Goal: Information Seeking & Learning: Learn about a topic

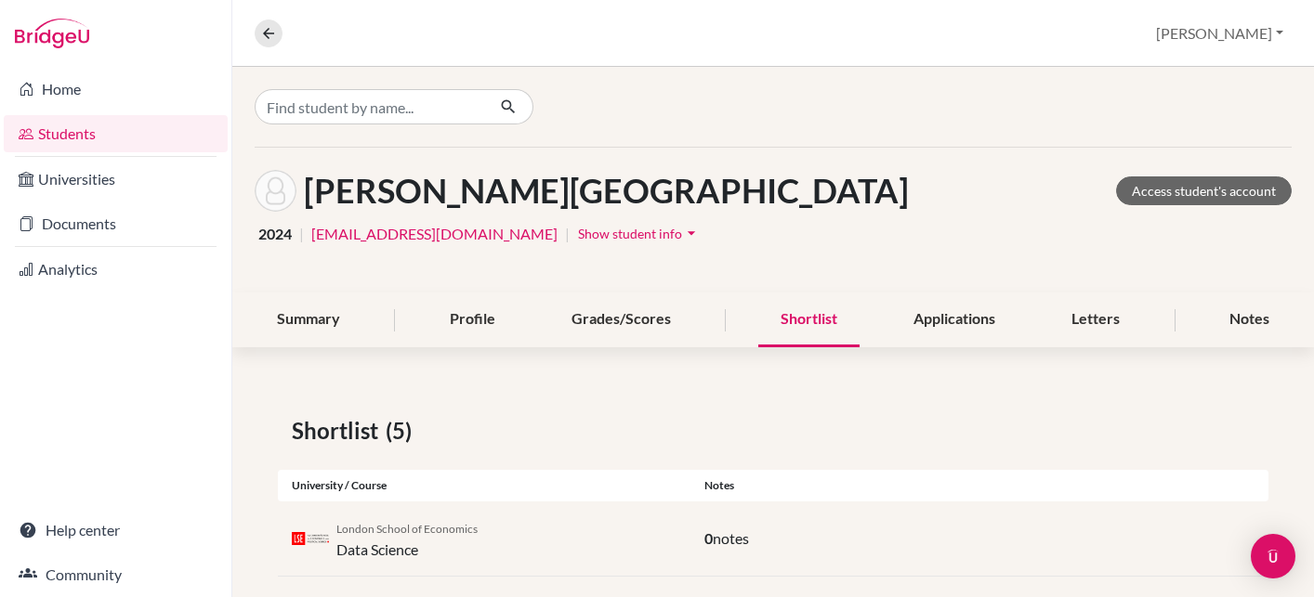
scroll to position [310, 0]
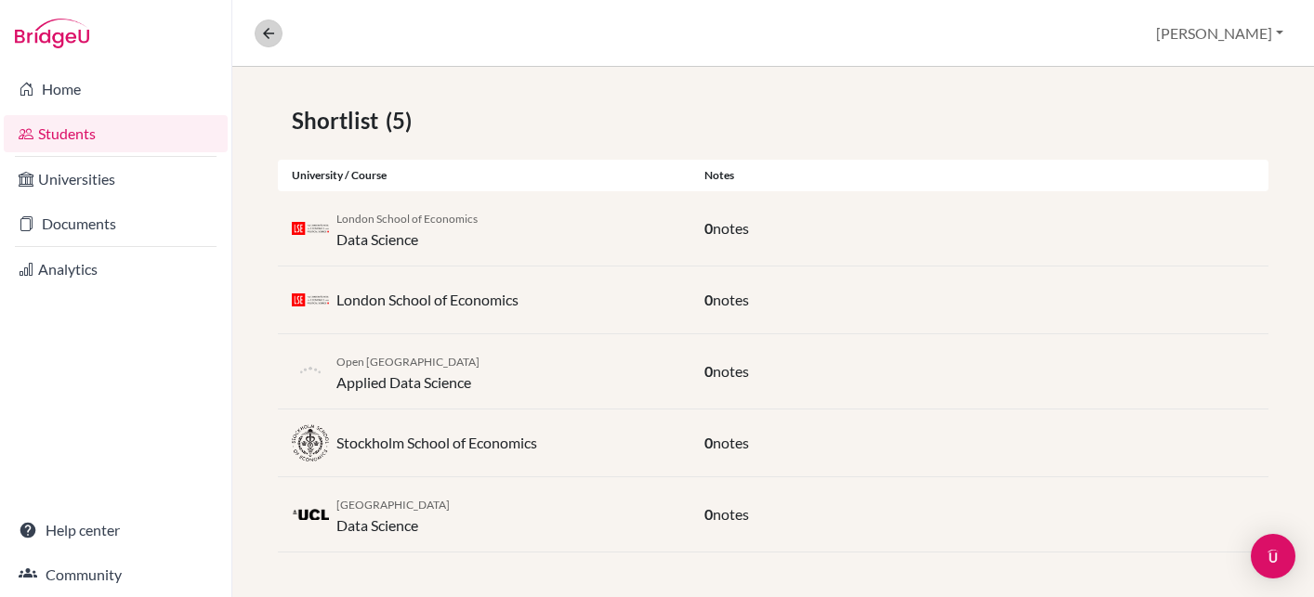
click at [271, 28] on icon at bounding box center [268, 33] width 17 height 17
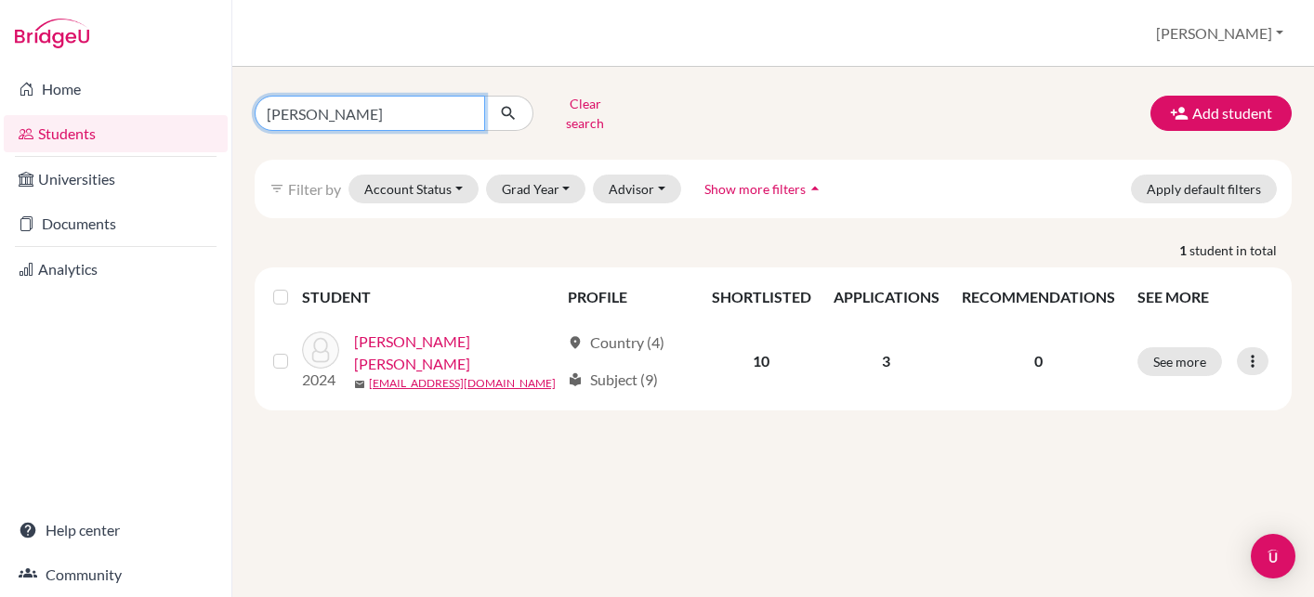
click at [379, 110] on input "DESAI Shaan" at bounding box center [370, 113] width 230 height 35
type input "D"
type input "TIGKAS"
click at [508, 107] on button "submit" at bounding box center [508, 113] width 49 height 35
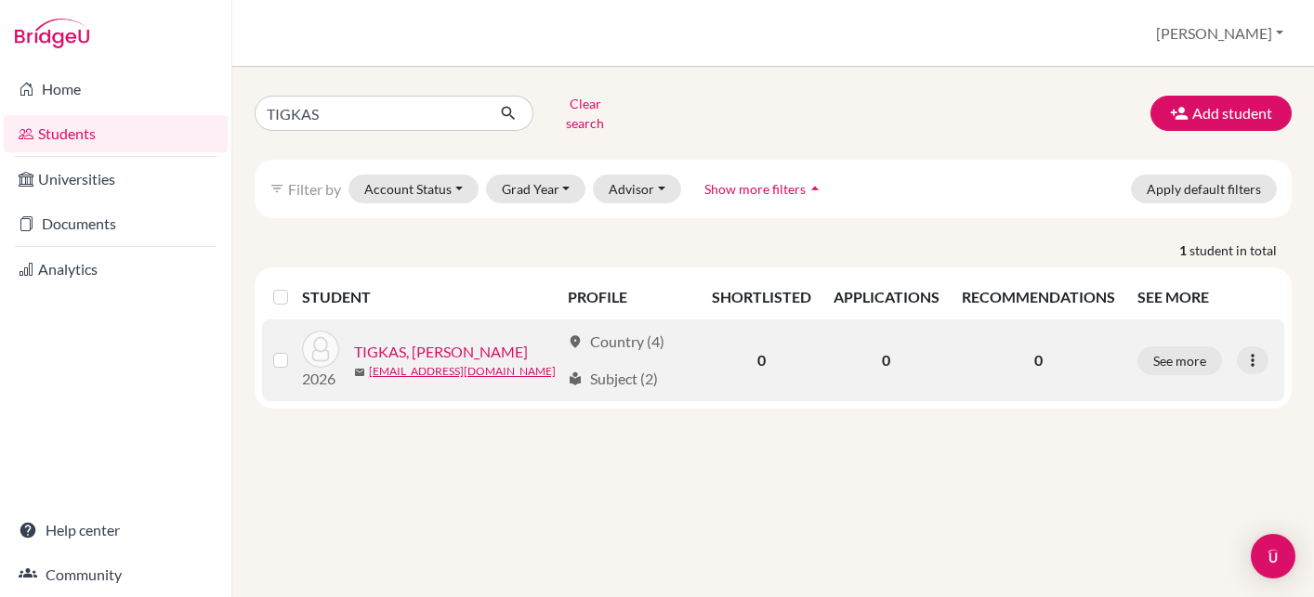
click at [421, 343] on link "TIGKAS, [PERSON_NAME]" at bounding box center [441, 352] width 174 height 22
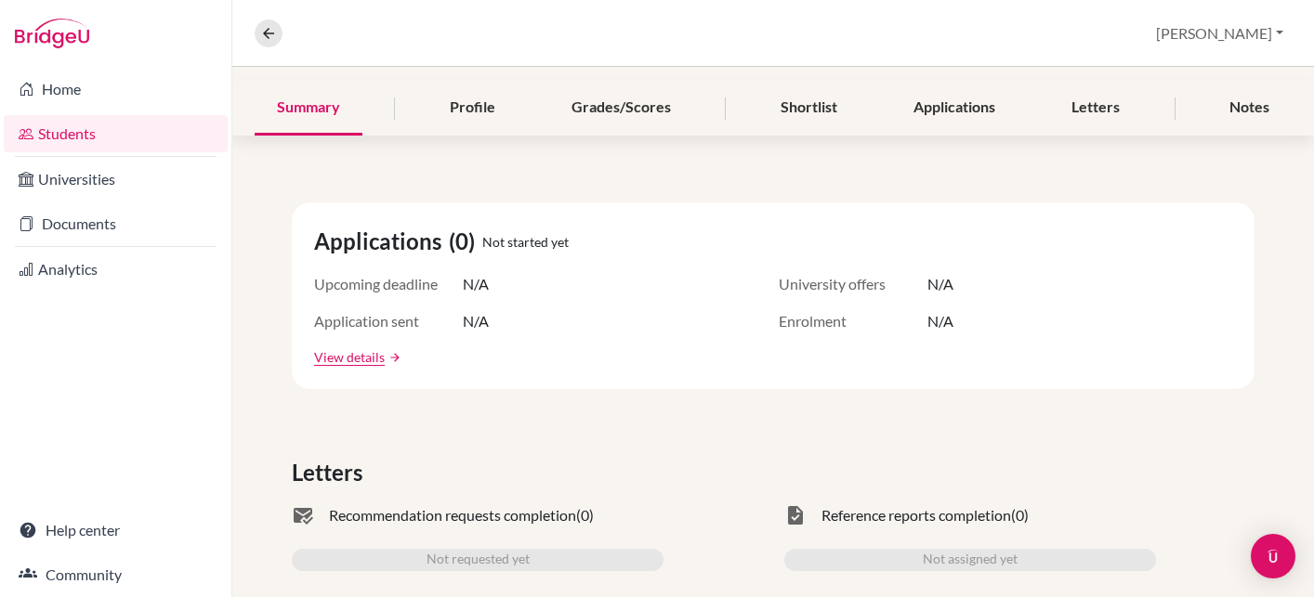
scroll to position [204, 0]
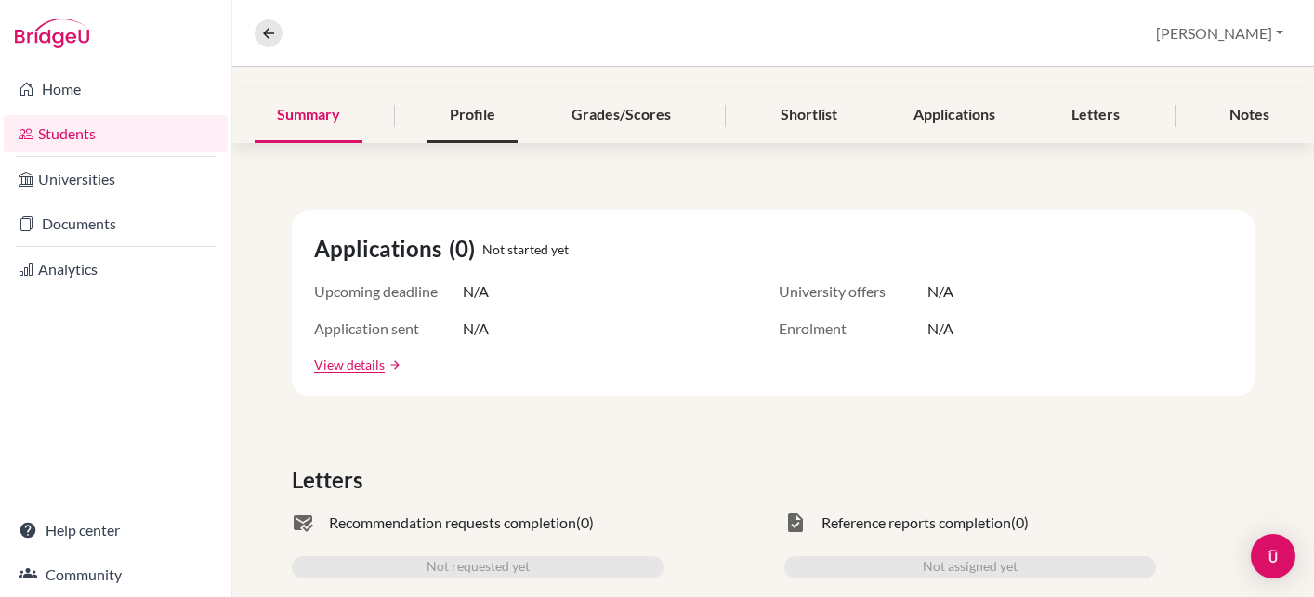
click at [476, 114] on div "Profile" at bounding box center [472, 115] width 90 height 55
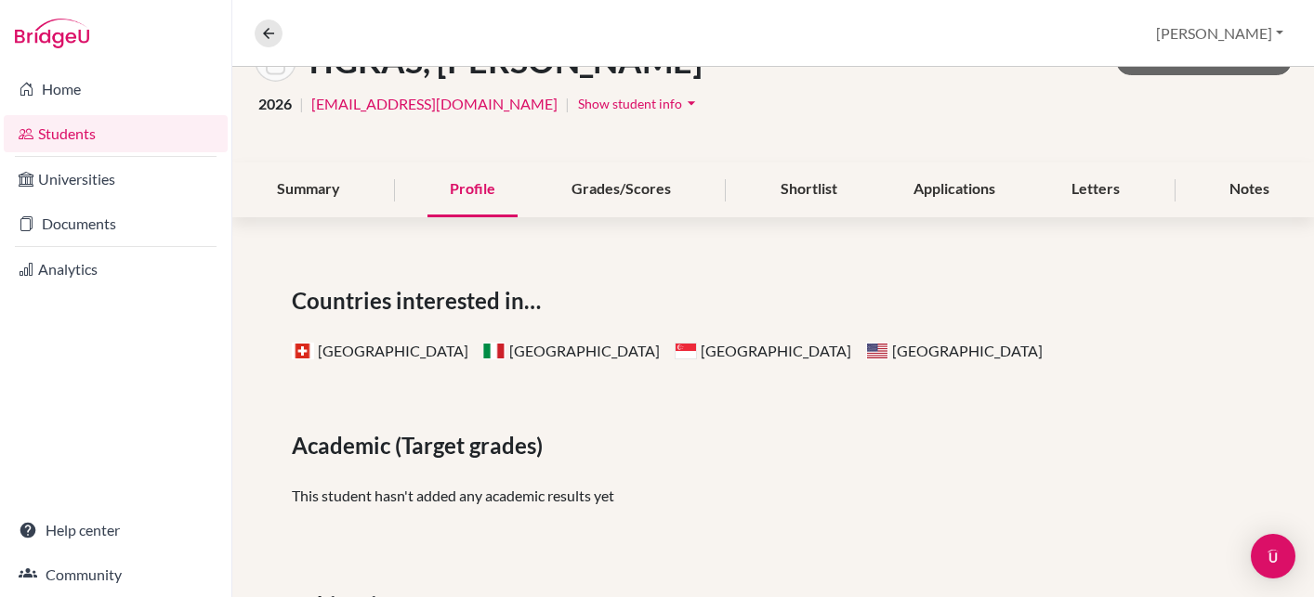
scroll to position [42, 0]
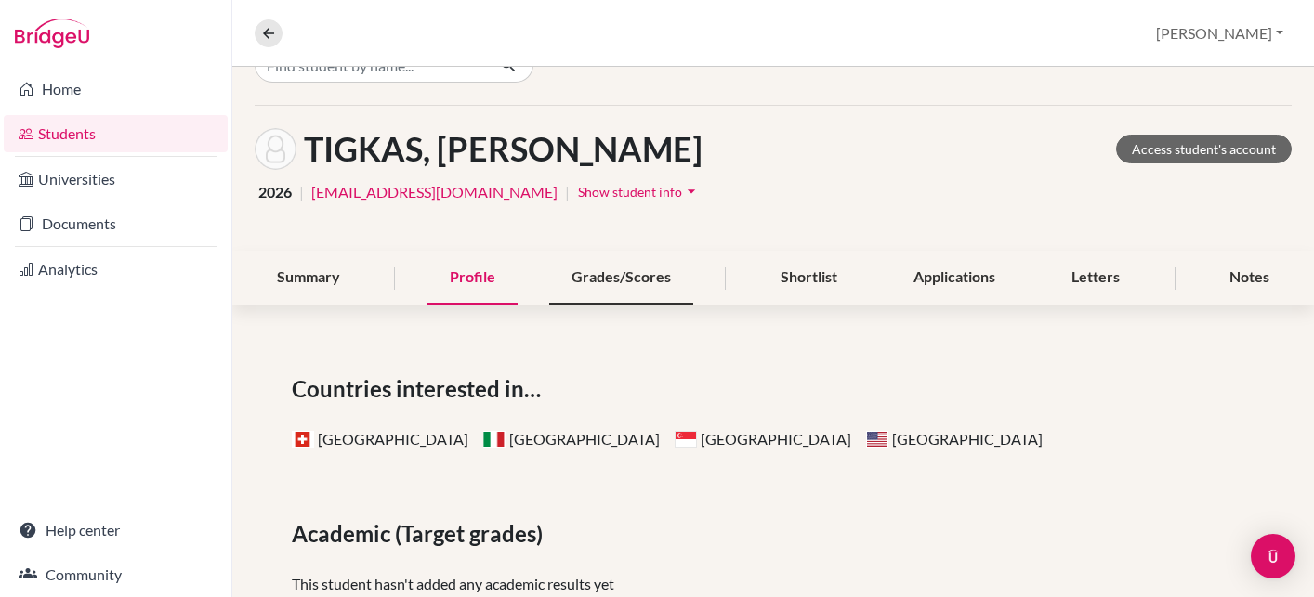
click at [598, 280] on div "Grades/Scores" at bounding box center [621, 278] width 144 height 55
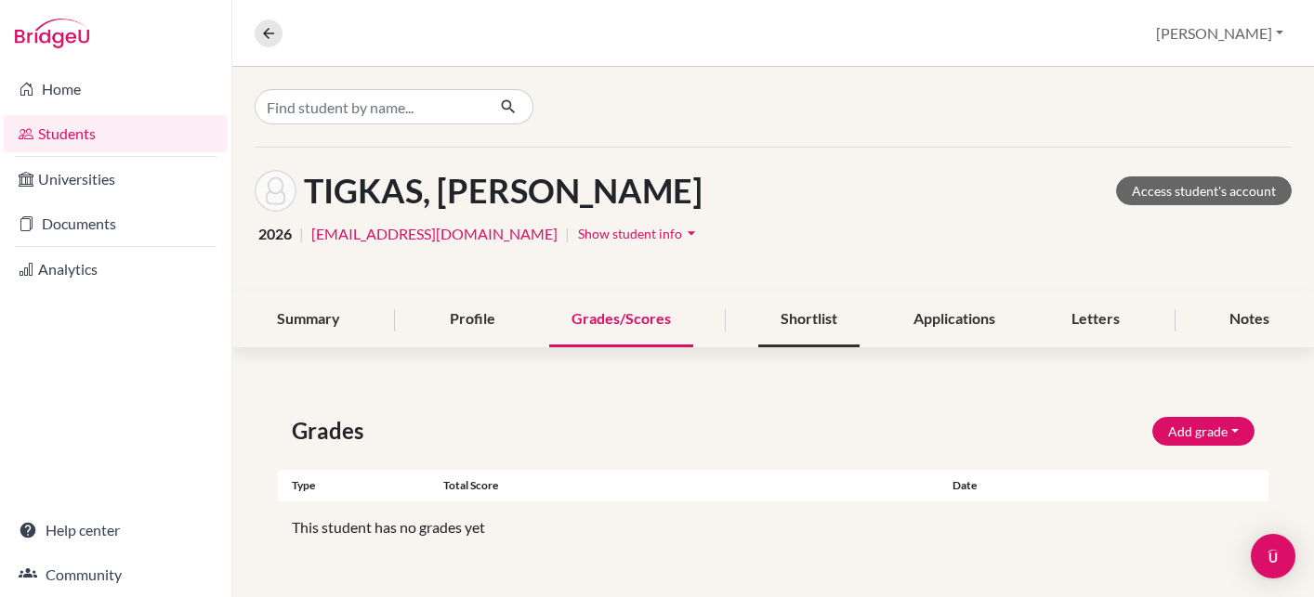
click at [803, 321] on div "Shortlist" at bounding box center [808, 320] width 101 height 55
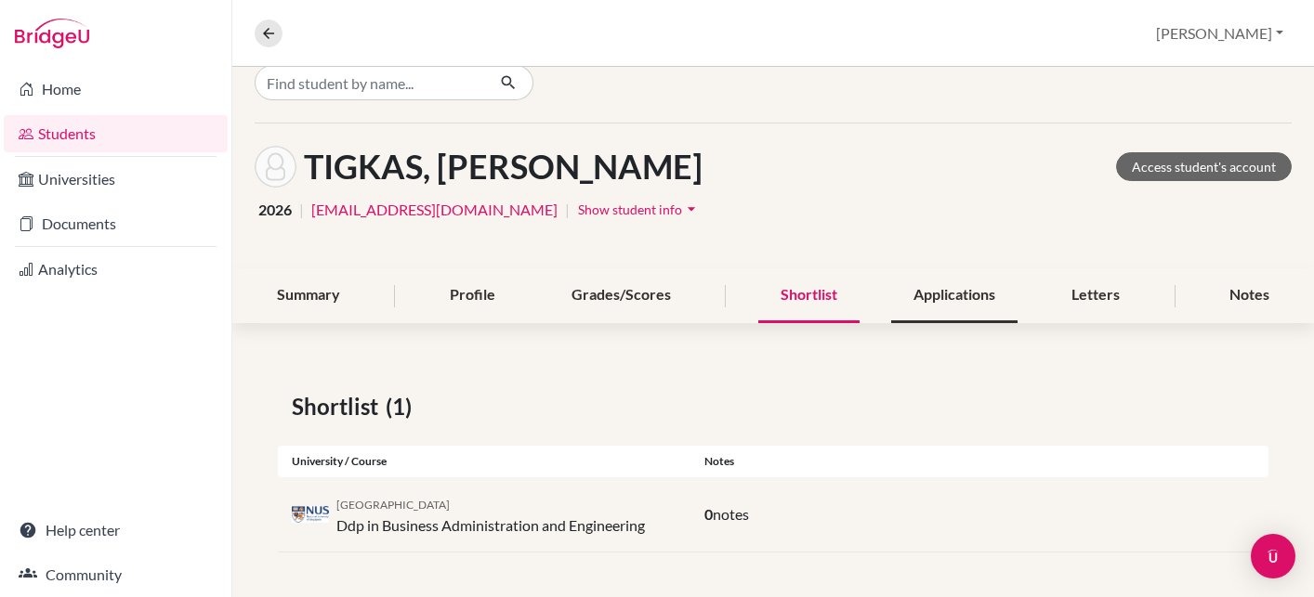
click at [950, 292] on div "Applications" at bounding box center [954, 296] width 126 height 55
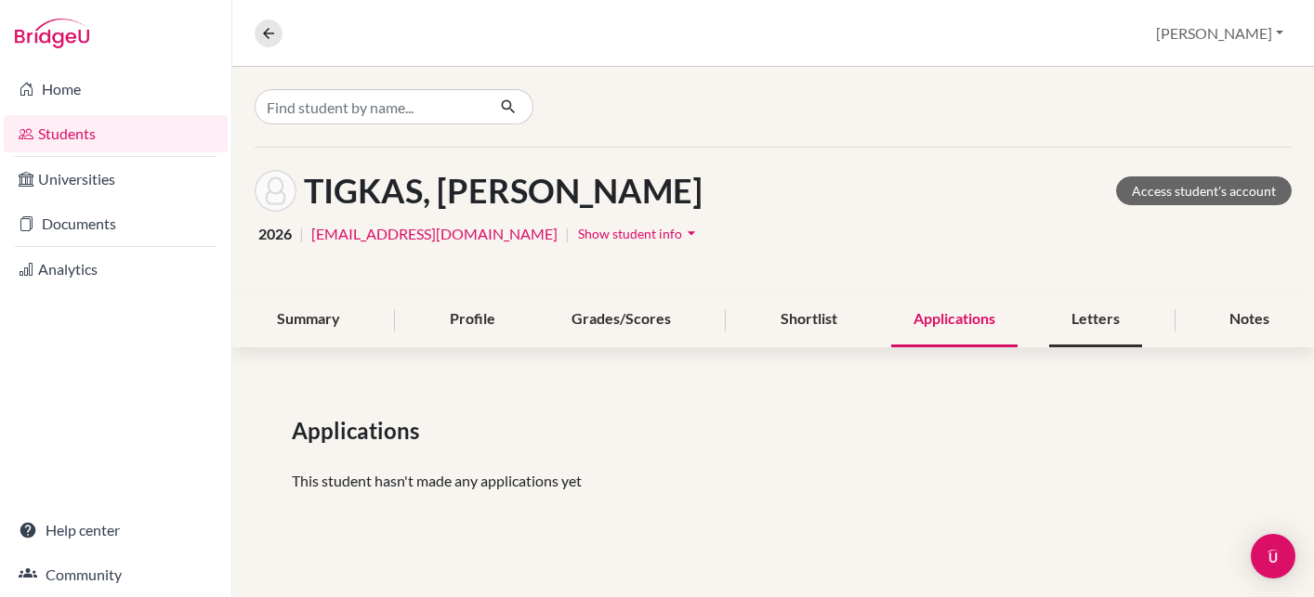
click at [1105, 321] on div "Letters" at bounding box center [1095, 320] width 93 height 55
click at [1256, 324] on div "Notes" at bounding box center [1249, 320] width 85 height 55
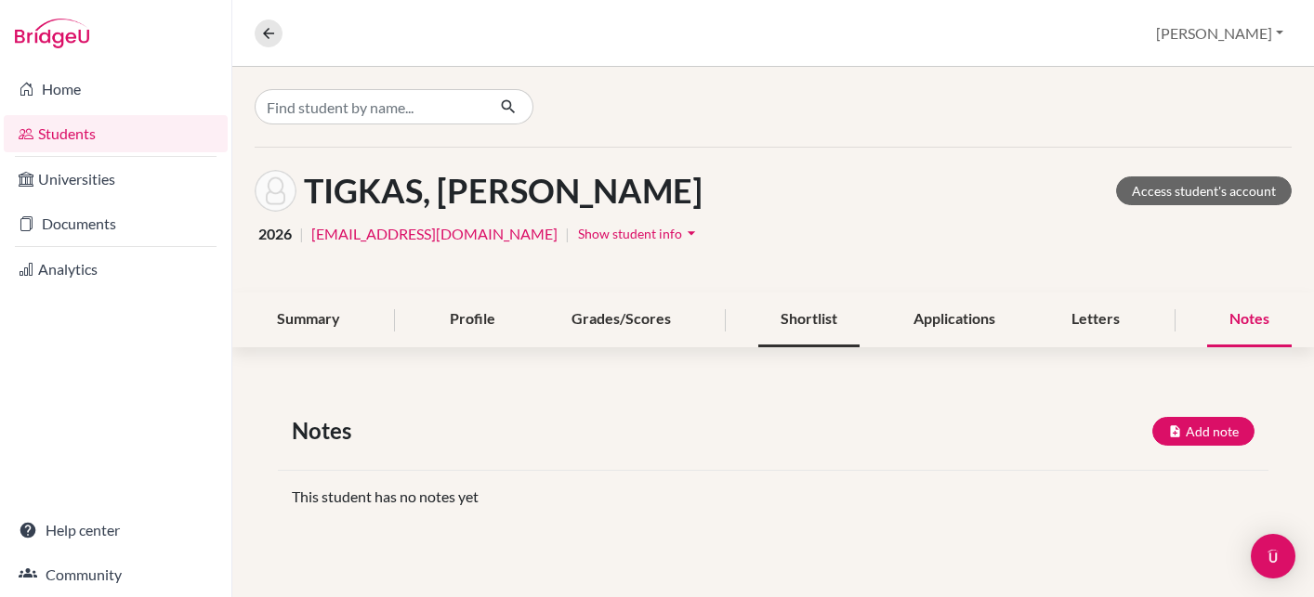
click at [820, 314] on div "Shortlist" at bounding box center [808, 320] width 101 height 55
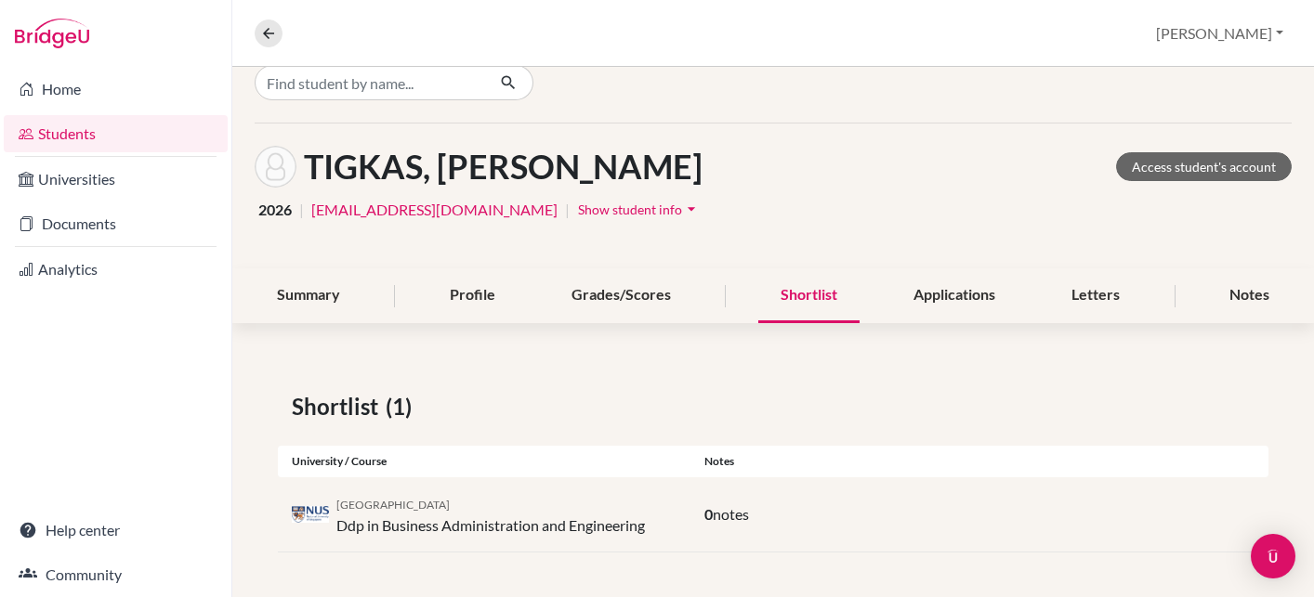
scroll to position [24, 0]
click at [932, 299] on div "Applications" at bounding box center [954, 296] width 126 height 55
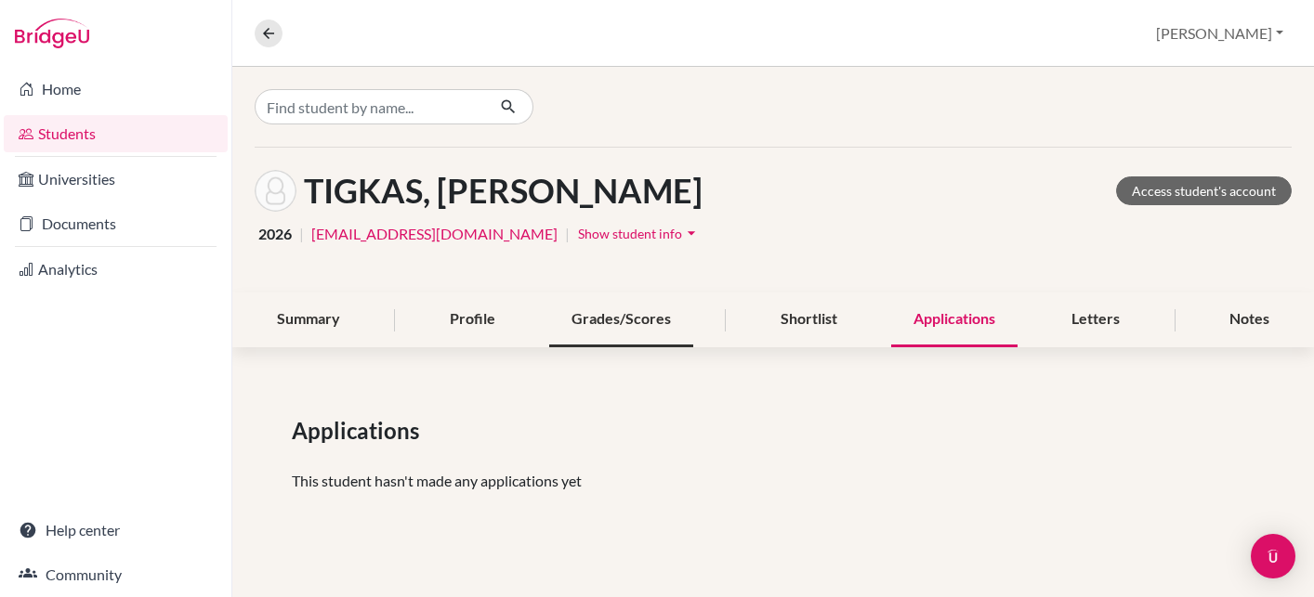
click at [614, 313] on div "Grades/Scores" at bounding box center [621, 320] width 144 height 55
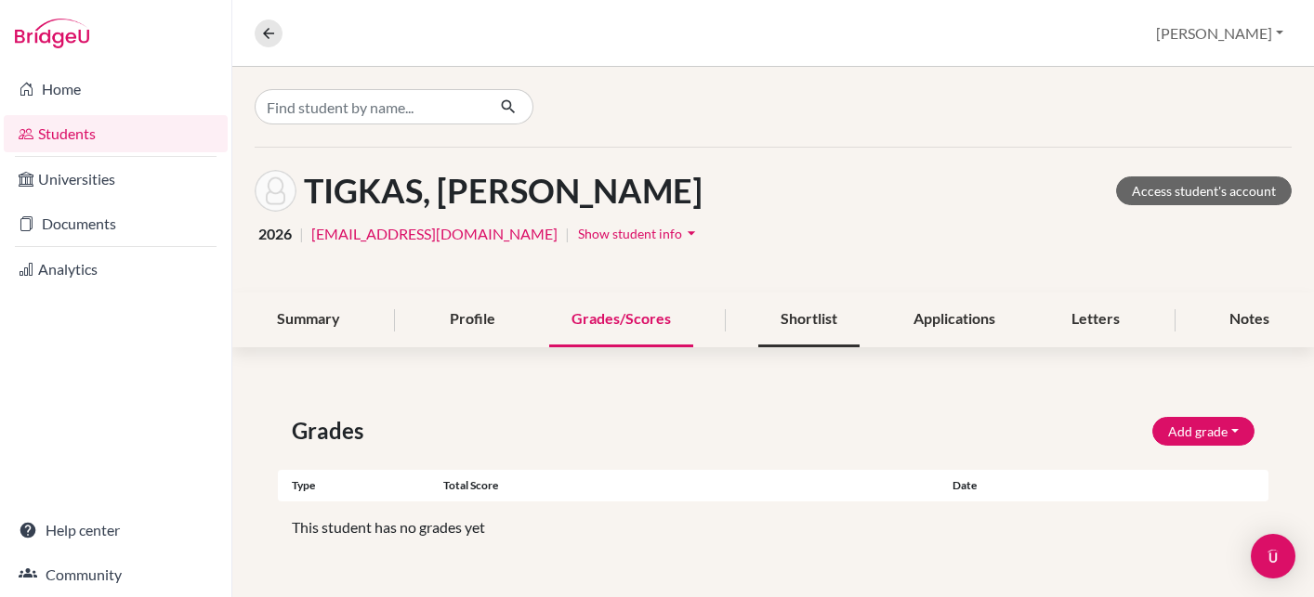
click at [784, 321] on div "Shortlist" at bounding box center [808, 320] width 101 height 55
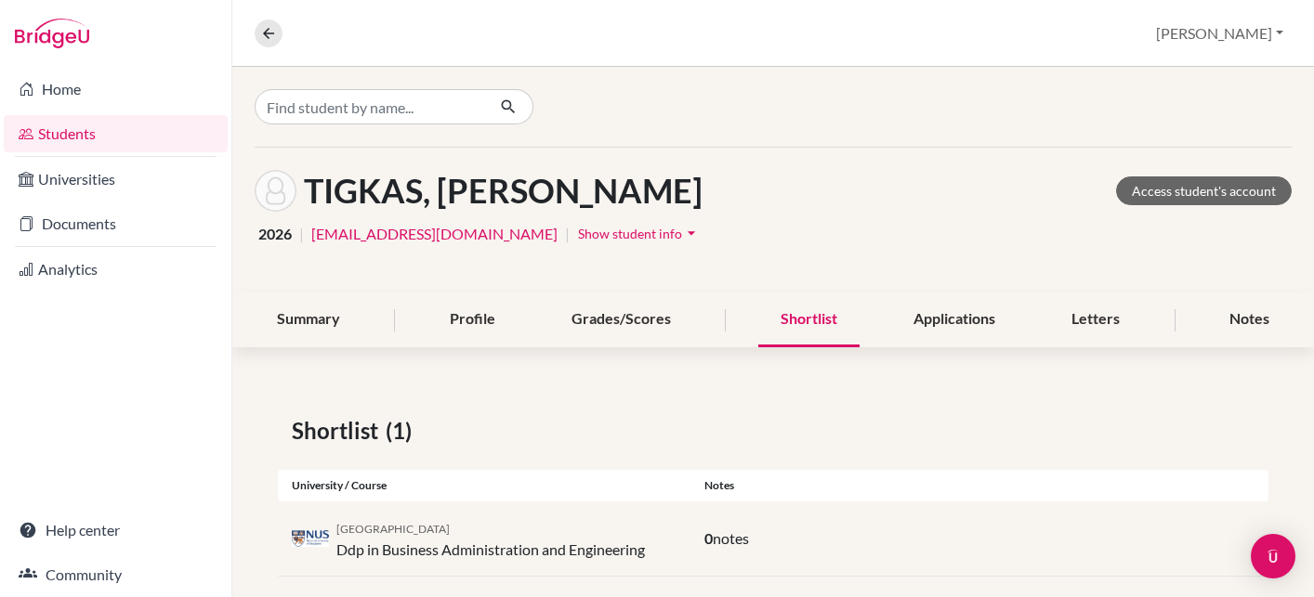
click at [521, 549] on div "[GEOGRAPHIC_DATA] in Business Administration and Engineering" at bounding box center [490, 539] width 308 height 45
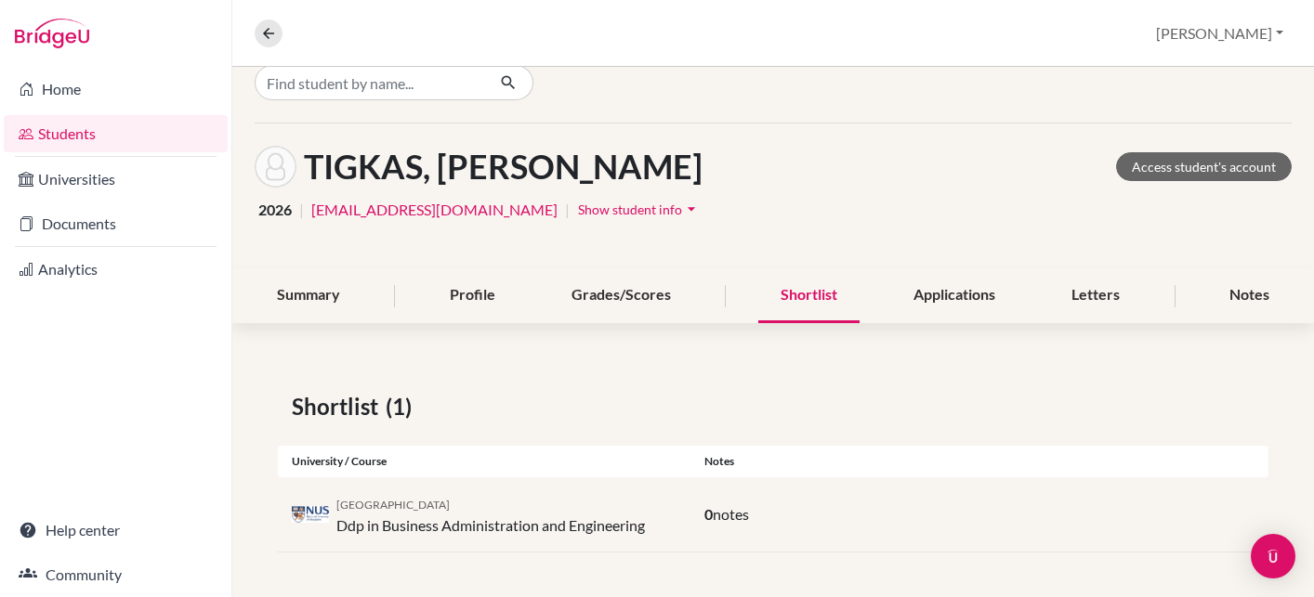
scroll to position [24, 0]
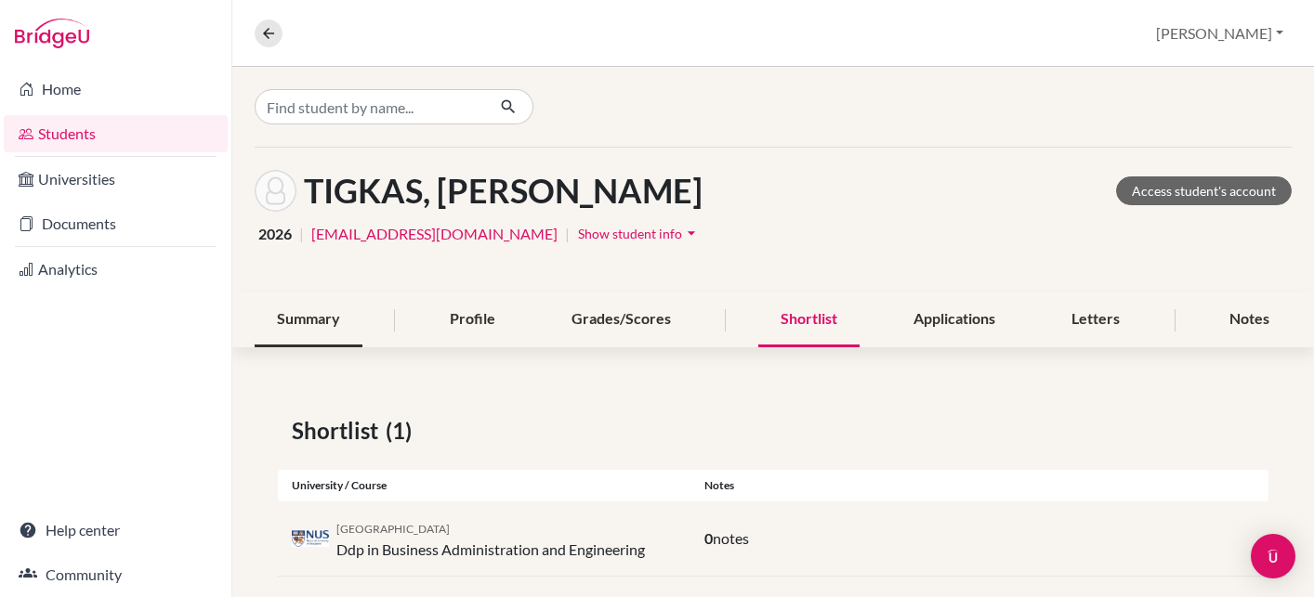
click at [318, 314] on div "Summary" at bounding box center [309, 320] width 108 height 55
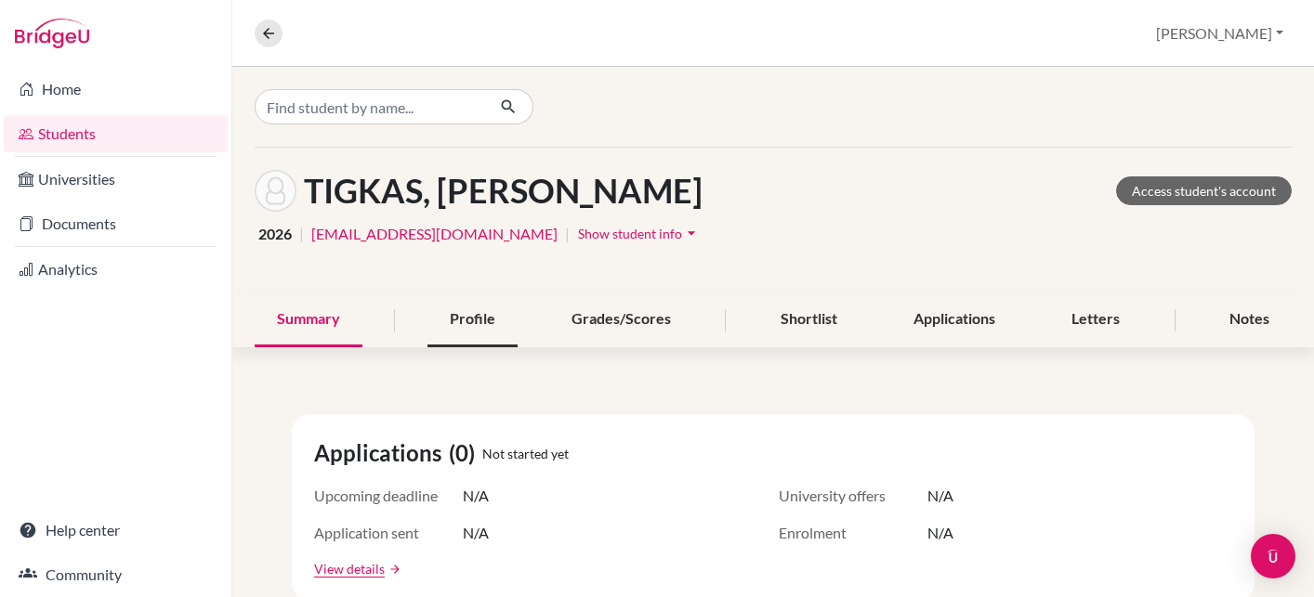
click at [475, 332] on div "Profile" at bounding box center [472, 320] width 90 height 55
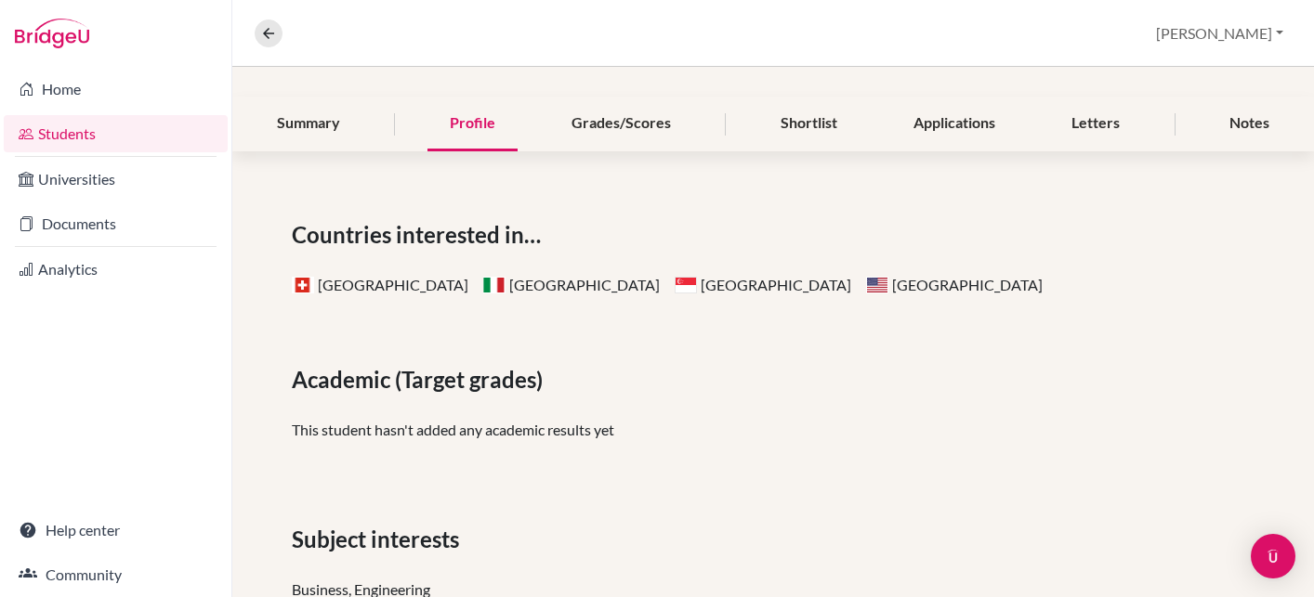
scroll to position [140, 0]
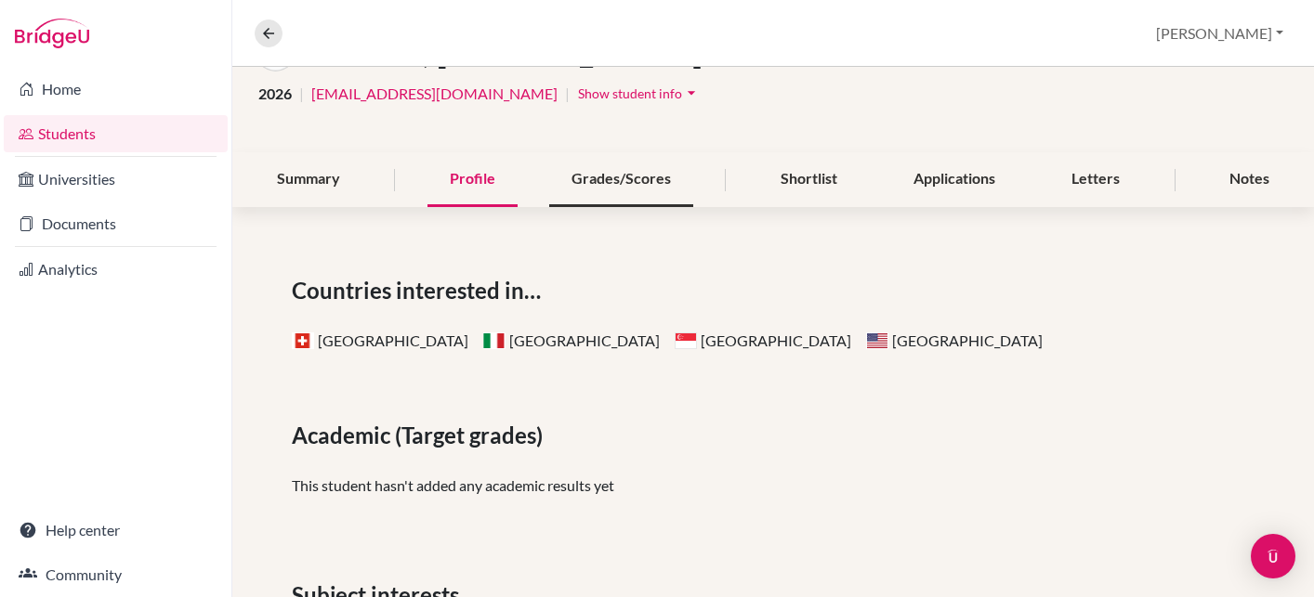
click at [633, 191] on div "Grades/Scores" at bounding box center [621, 179] width 144 height 55
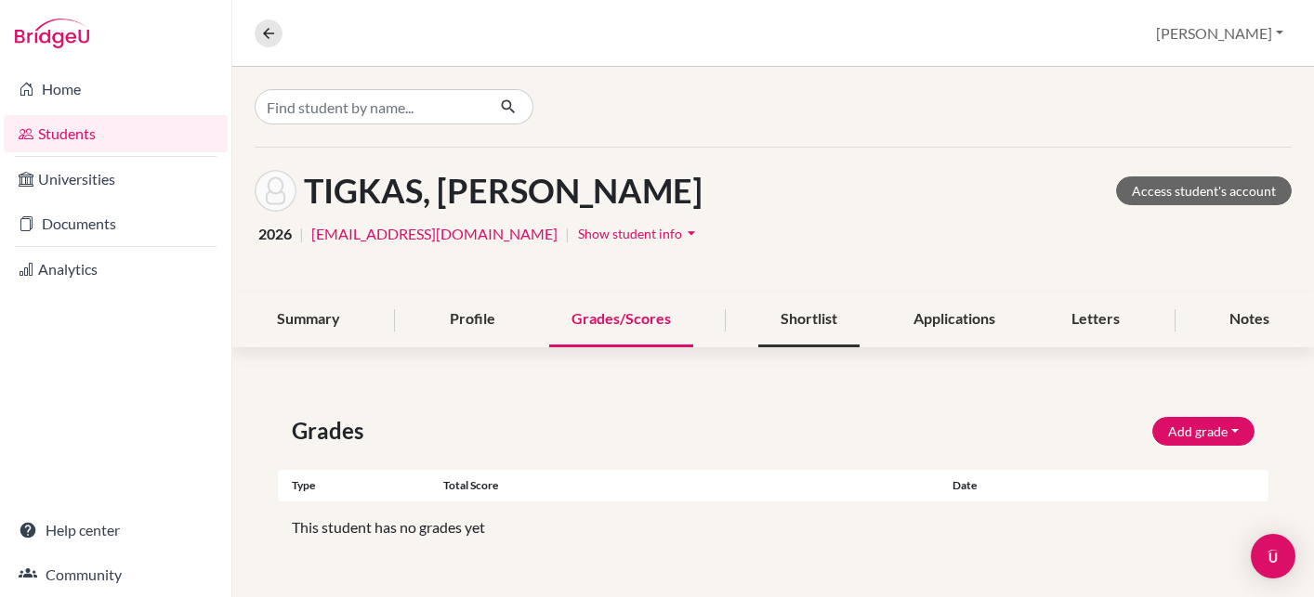
click at [809, 309] on div "Shortlist" at bounding box center [808, 320] width 101 height 55
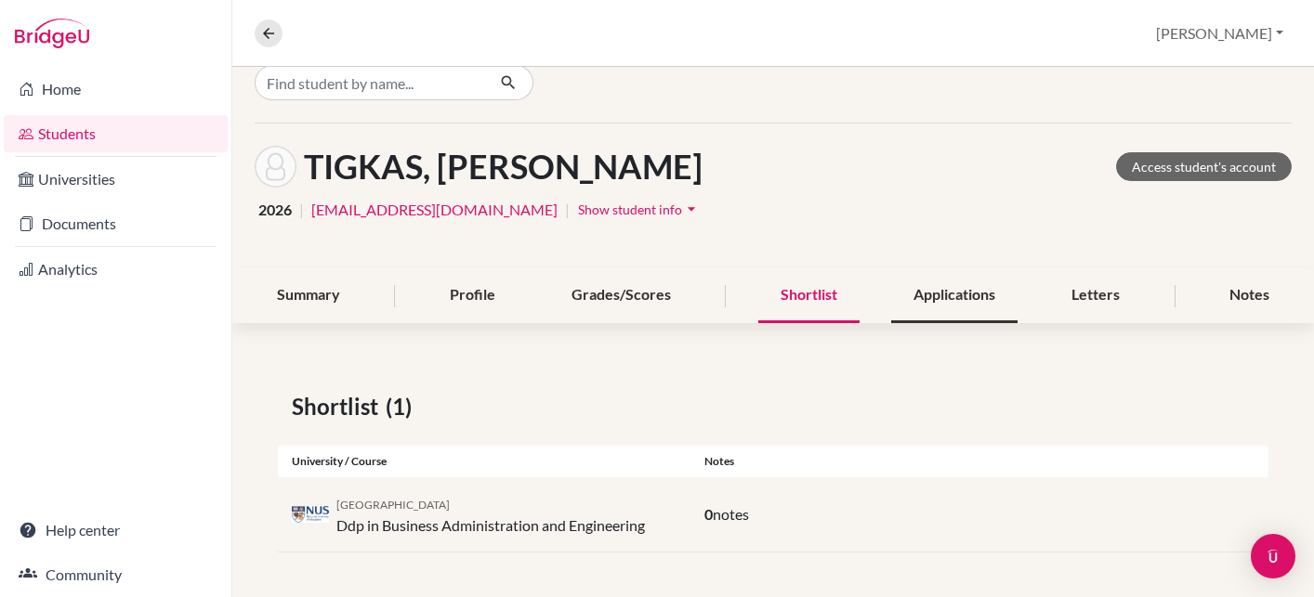
scroll to position [24, 0]
click at [973, 287] on div "Applications" at bounding box center [954, 296] width 126 height 55
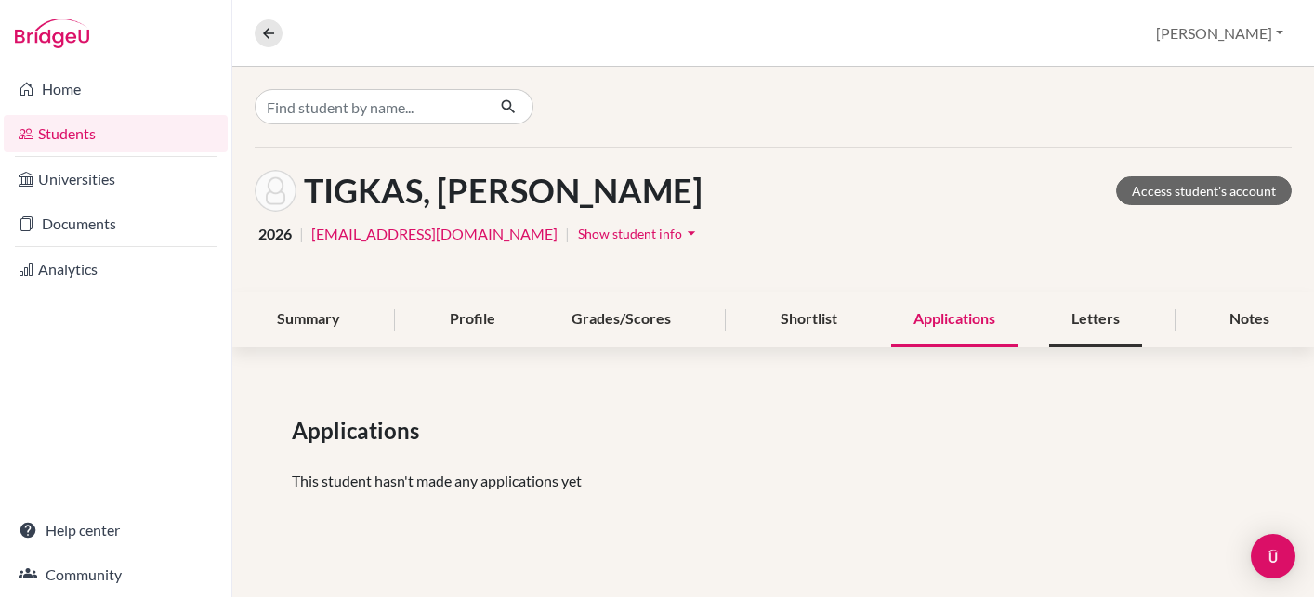
click at [1094, 322] on div "Letters" at bounding box center [1095, 320] width 93 height 55
click at [1244, 313] on div "Notes" at bounding box center [1249, 320] width 85 height 55
